Goal: Task Accomplishment & Management: Use online tool/utility

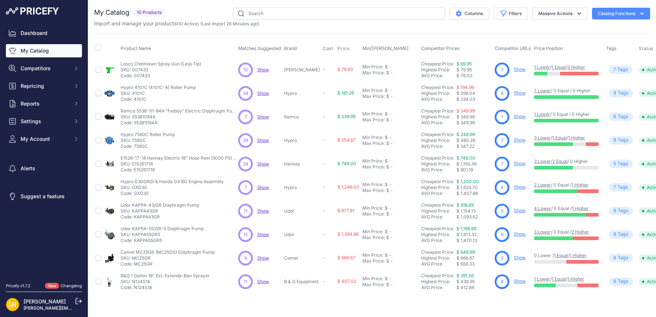
click at [36, 51] on link "My Catalog" at bounding box center [44, 50] width 76 height 13
click at [470, 226] on link "$ 1,199.69" at bounding box center [466, 229] width 20 height 6
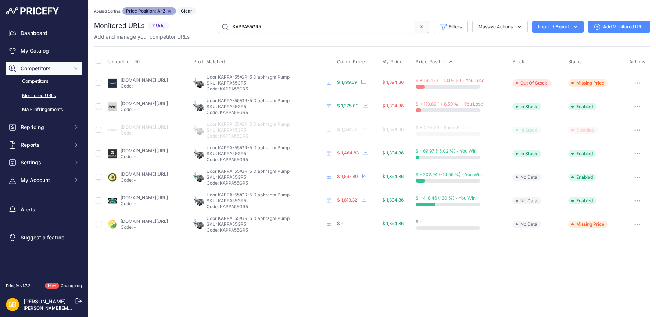
click at [168, 80] on link "amazon.com/udor-kappa-55gr-5-diaphragm-pump/dp/b003oe8i2q?prirule_jdsnikfkfjsd=…" at bounding box center [144, 80] width 47 height 6
click at [530, 273] on div "Close You are not connected to the internet. Applied Sorting: Price Position: A…" at bounding box center [372, 158] width 568 height 317
click at [40, 52] on link "My Catalog" at bounding box center [44, 50] width 76 height 13
